Goal: Check status: Check status

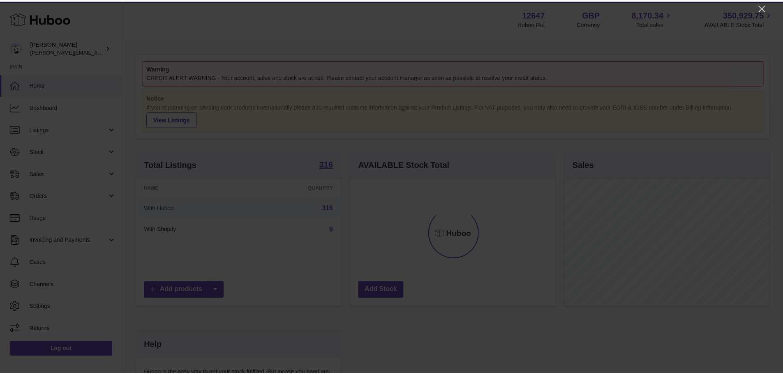
scroll to position [128, 207]
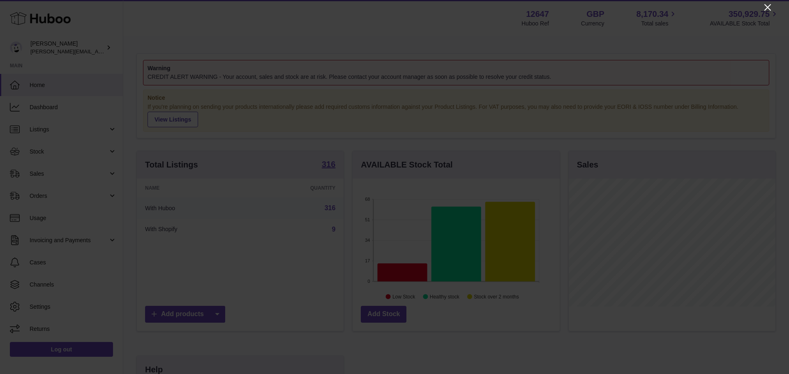
click at [768, 8] on icon "Close" at bounding box center [767, 7] width 7 height 7
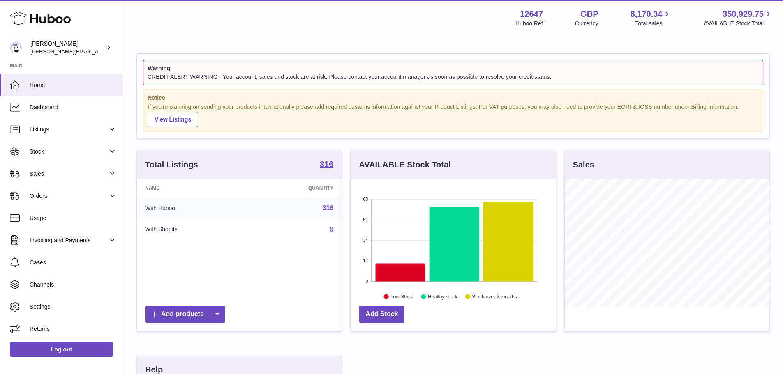
scroll to position [410791, 410714]
click at [85, 177] on span "Sales" at bounding box center [69, 174] width 78 height 8
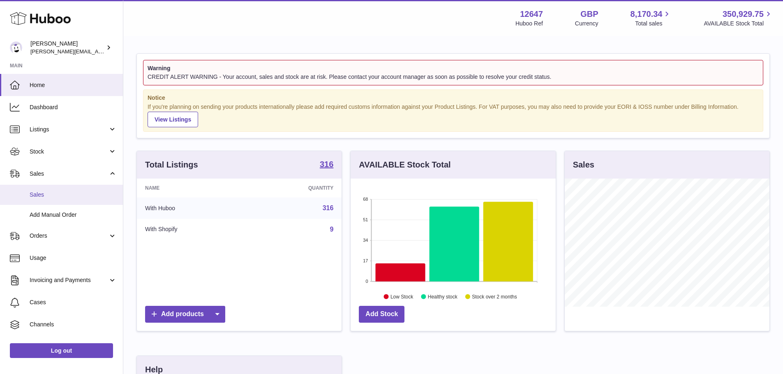
click at [86, 191] on span "Sales" at bounding box center [73, 195] width 87 height 8
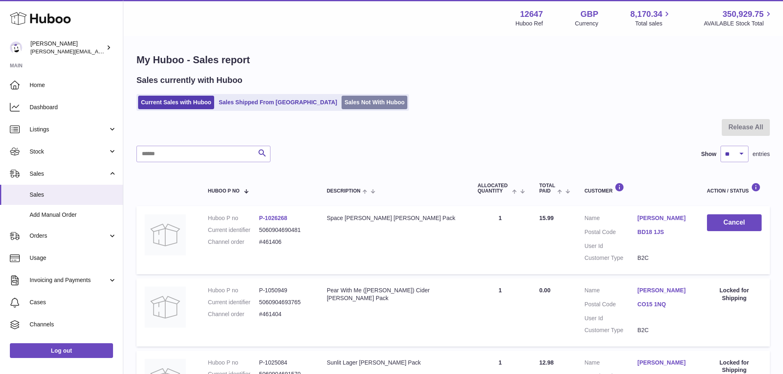
click at [341, 103] on link "Sales Not With Huboo" at bounding box center [374, 103] width 66 height 14
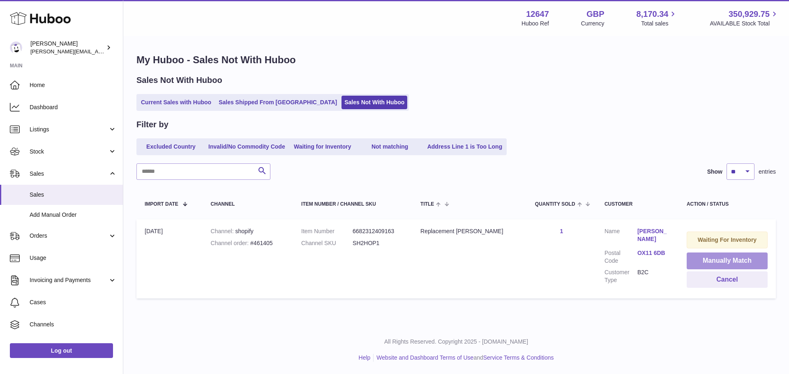
click at [724, 264] on button "Manually Match" at bounding box center [727, 261] width 81 height 17
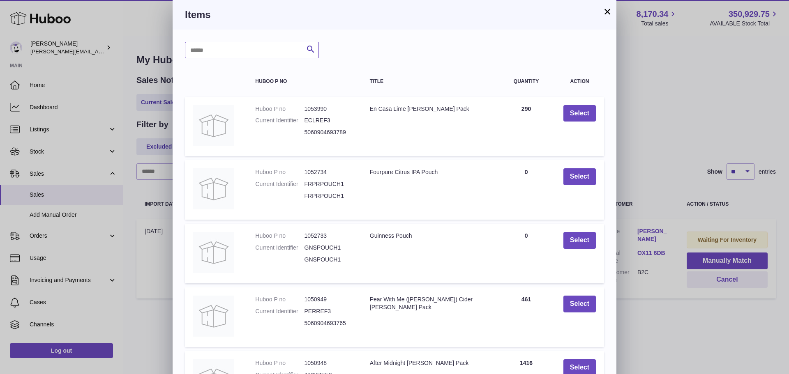
click at [266, 47] on input "text" at bounding box center [252, 50] width 134 height 16
type input "***"
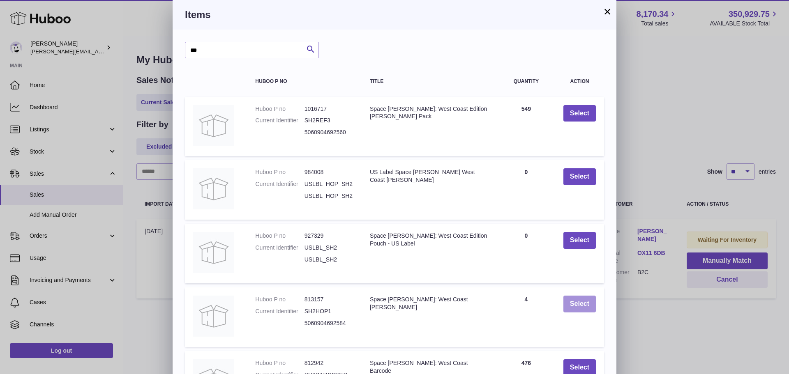
click at [570, 305] on button "Select" at bounding box center [579, 304] width 32 height 17
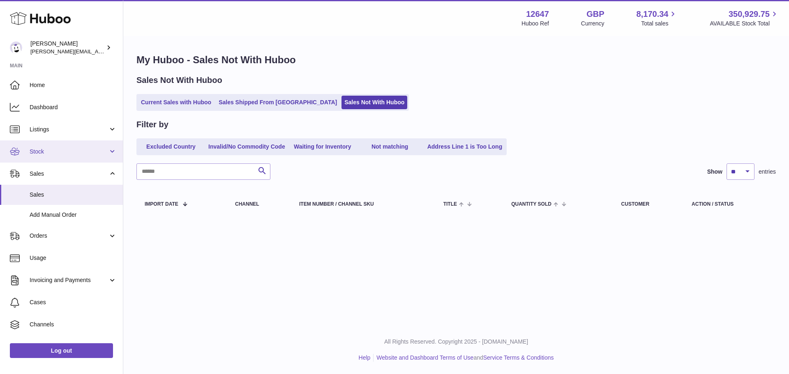
click at [65, 152] on span "Stock" at bounding box center [69, 152] width 78 height 8
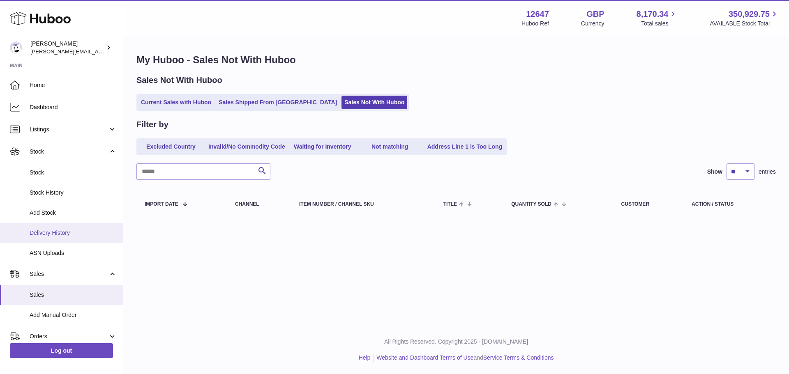
click at [79, 232] on span "Delivery History" at bounding box center [73, 233] width 87 height 8
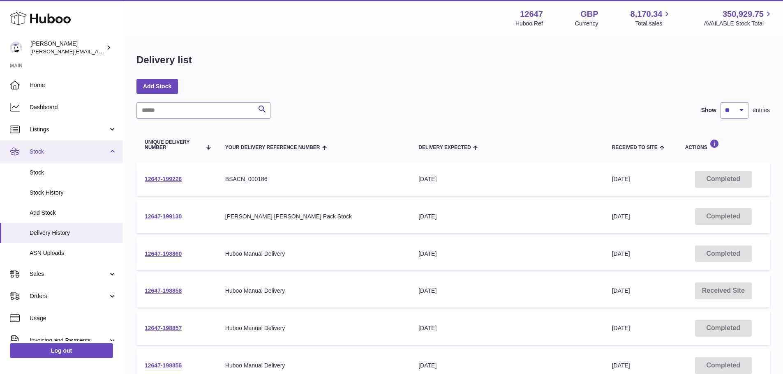
click at [76, 145] on link "Stock" at bounding box center [61, 152] width 123 height 22
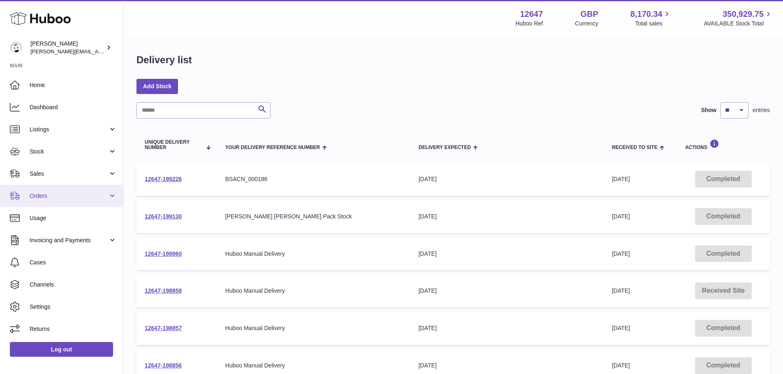
click at [72, 201] on link "Orders" at bounding box center [61, 196] width 123 height 22
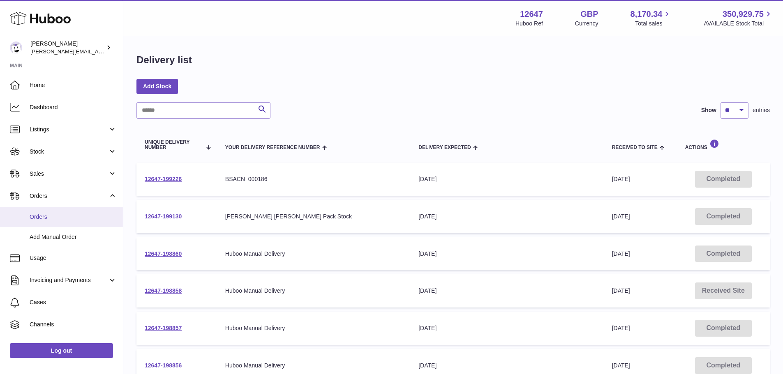
click at [72, 215] on span "Orders" at bounding box center [73, 217] width 87 height 8
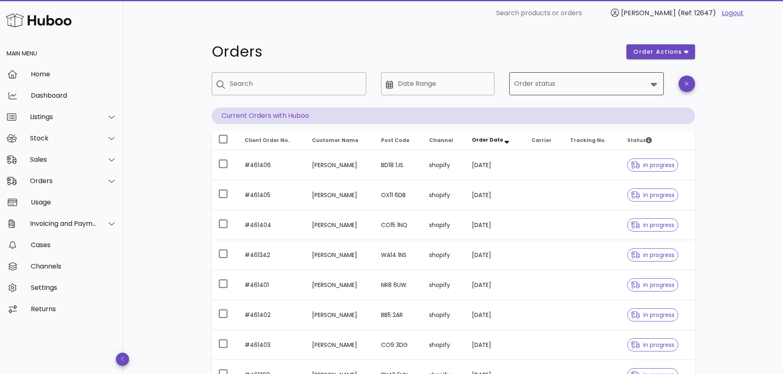
click at [532, 82] on input "Order status" at bounding box center [580, 83] width 133 height 13
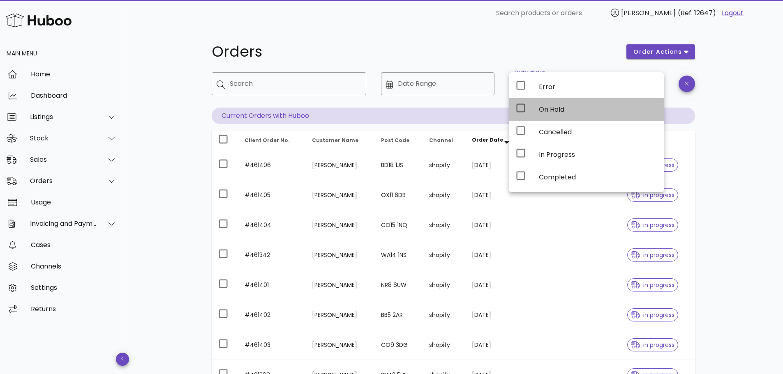
click at [542, 111] on div "On Hold" at bounding box center [598, 110] width 118 height 8
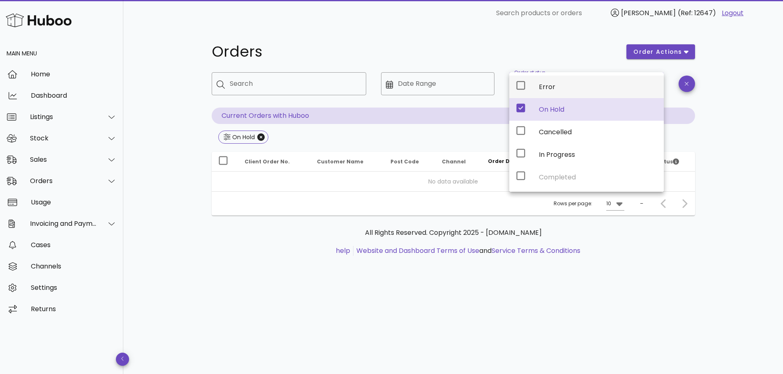
click at [538, 90] on div "Error" at bounding box center [586, 87] width 155 height 23
